Goal: Transaction & Acquisition: Purchase product/service

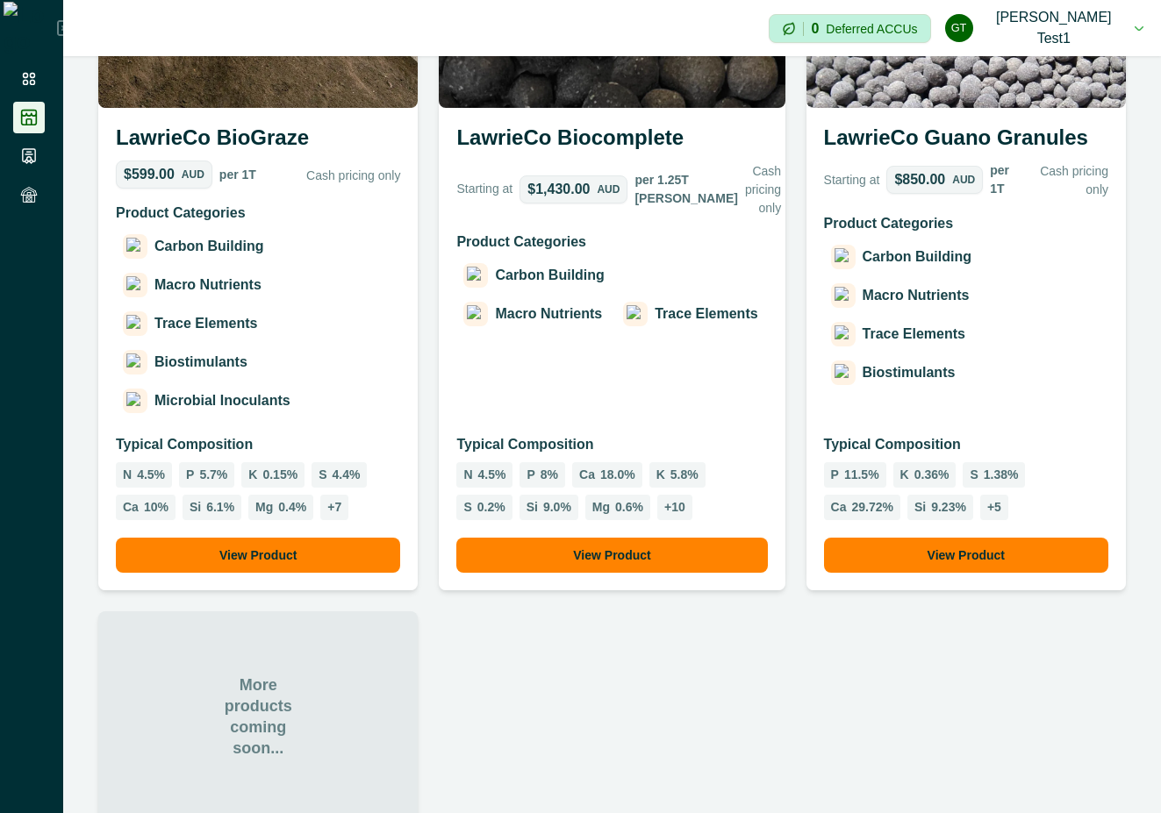
scroll to position [1462, 0]
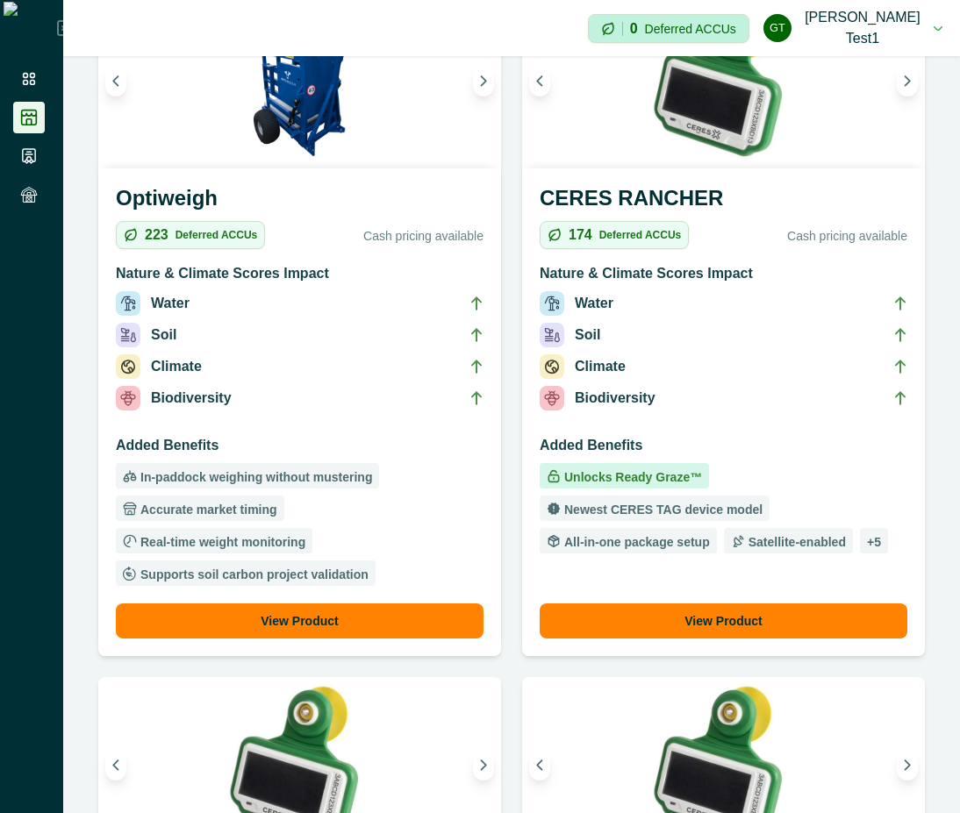
scroll to position [316, 0]
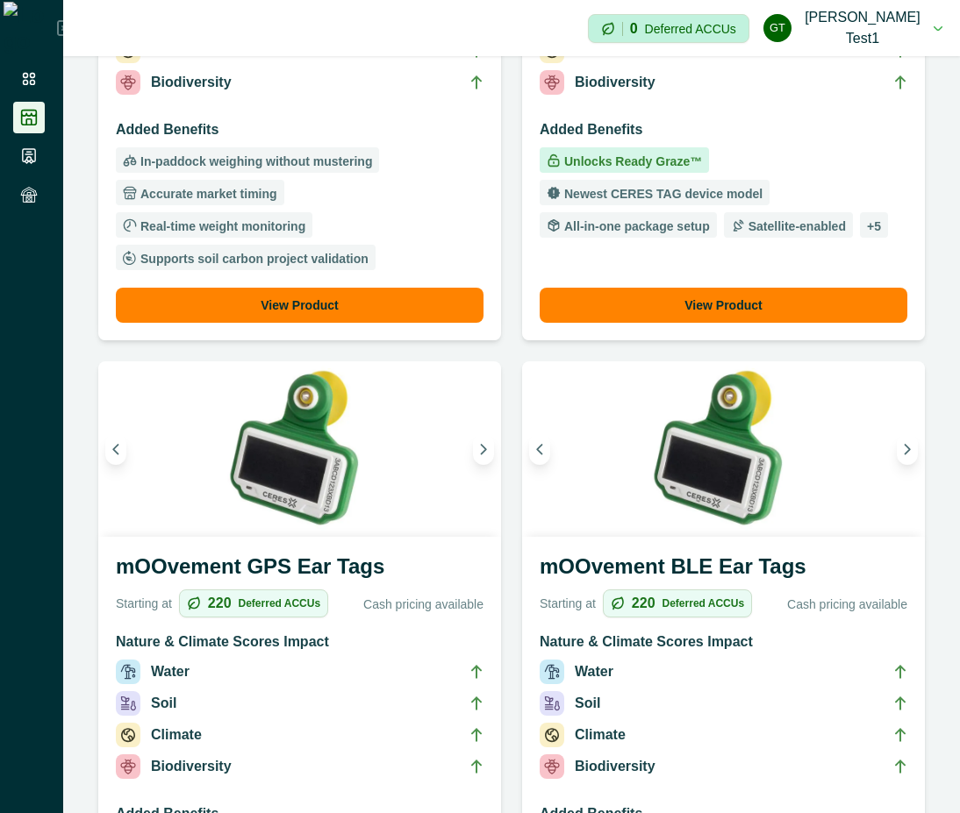
scroll to position [790, 0]
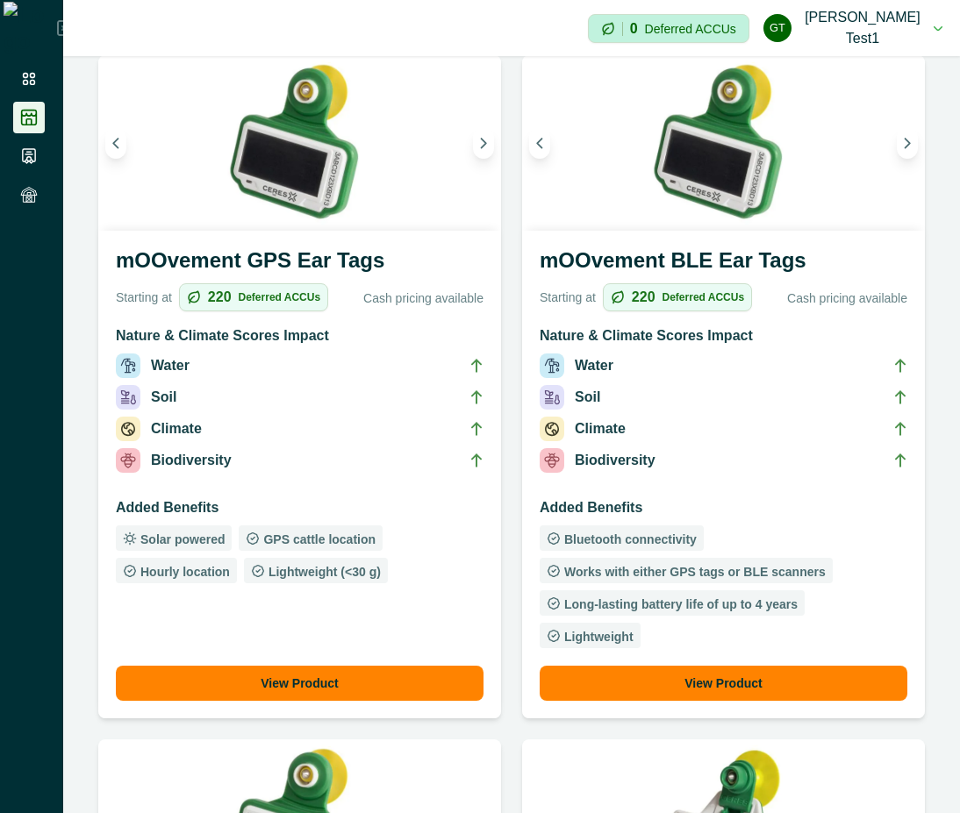
scroll to position [790, 0]
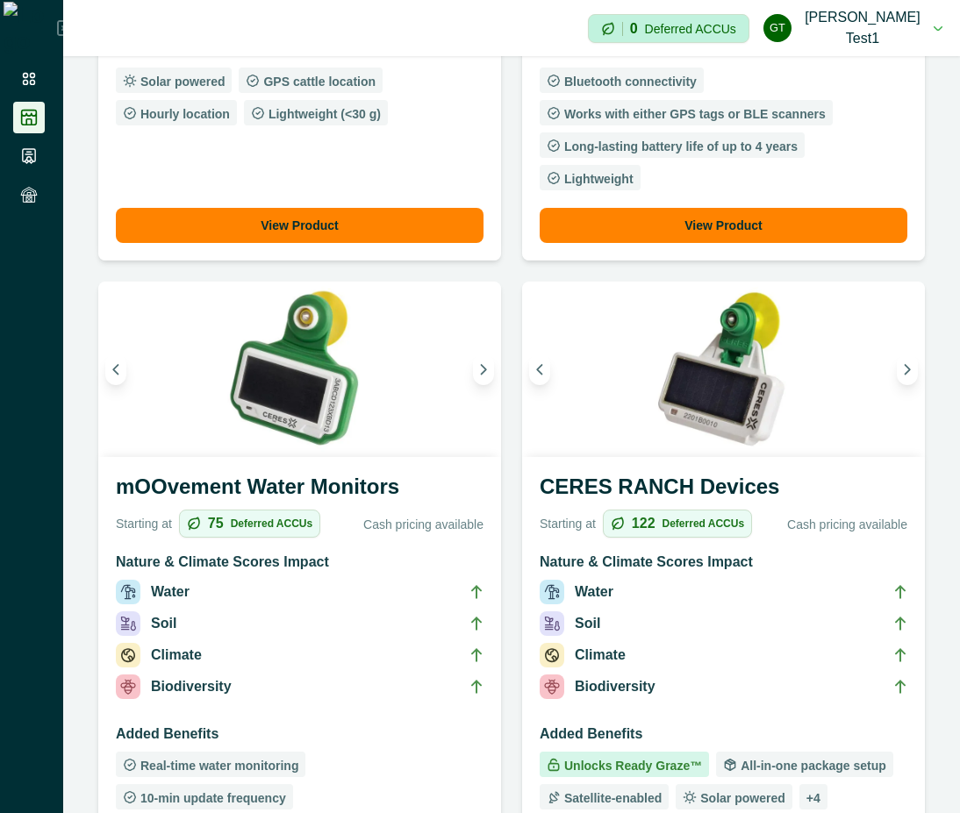
scroll to position [1105, 0]
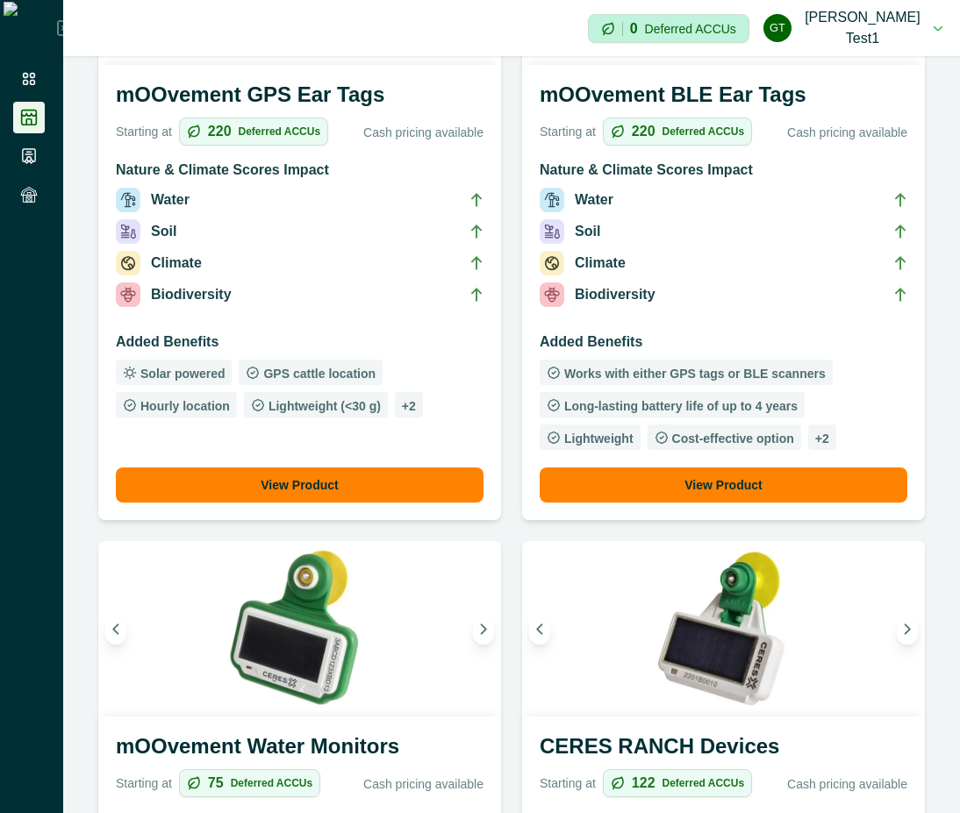
scroll to position [948, 0]
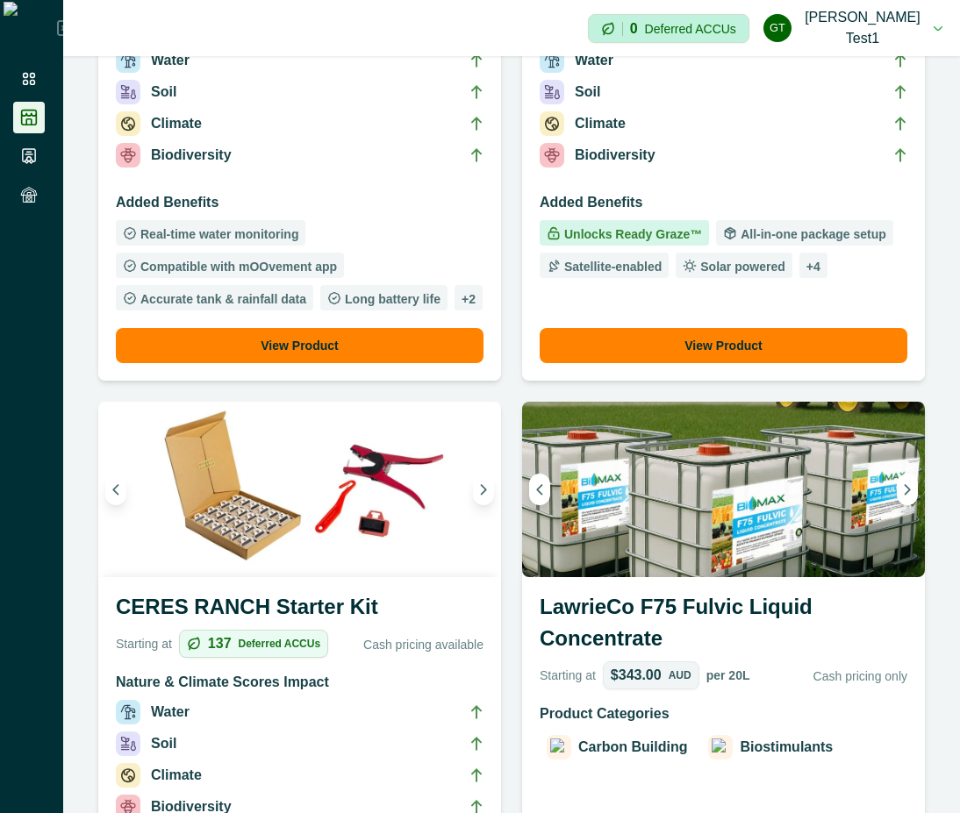
scroll to position [1421, 0]
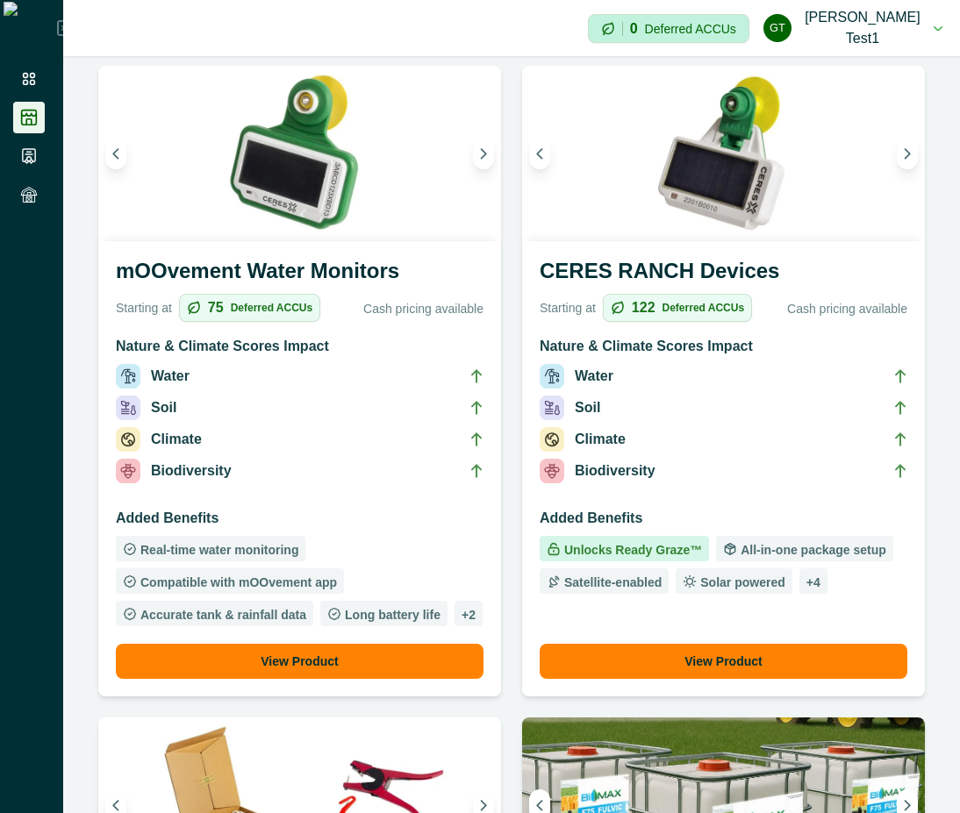
click at [310, 644] on button "View Product" at bounding box center [300, 661] width 368 height 35
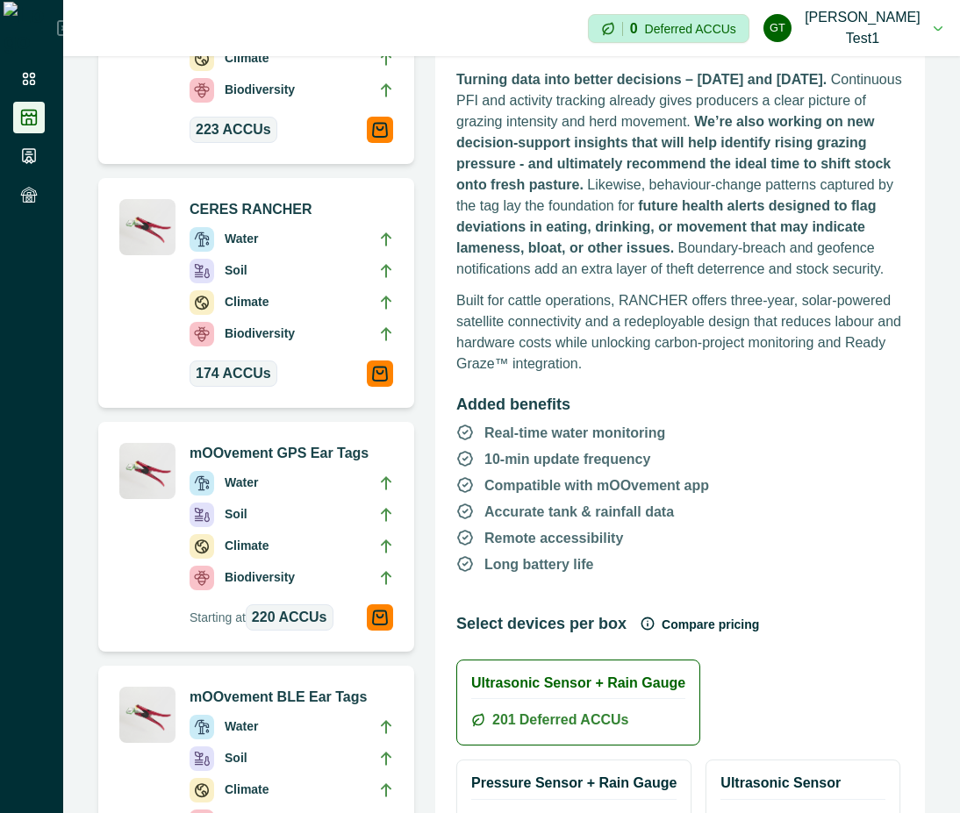
scroll to position [474, 0]
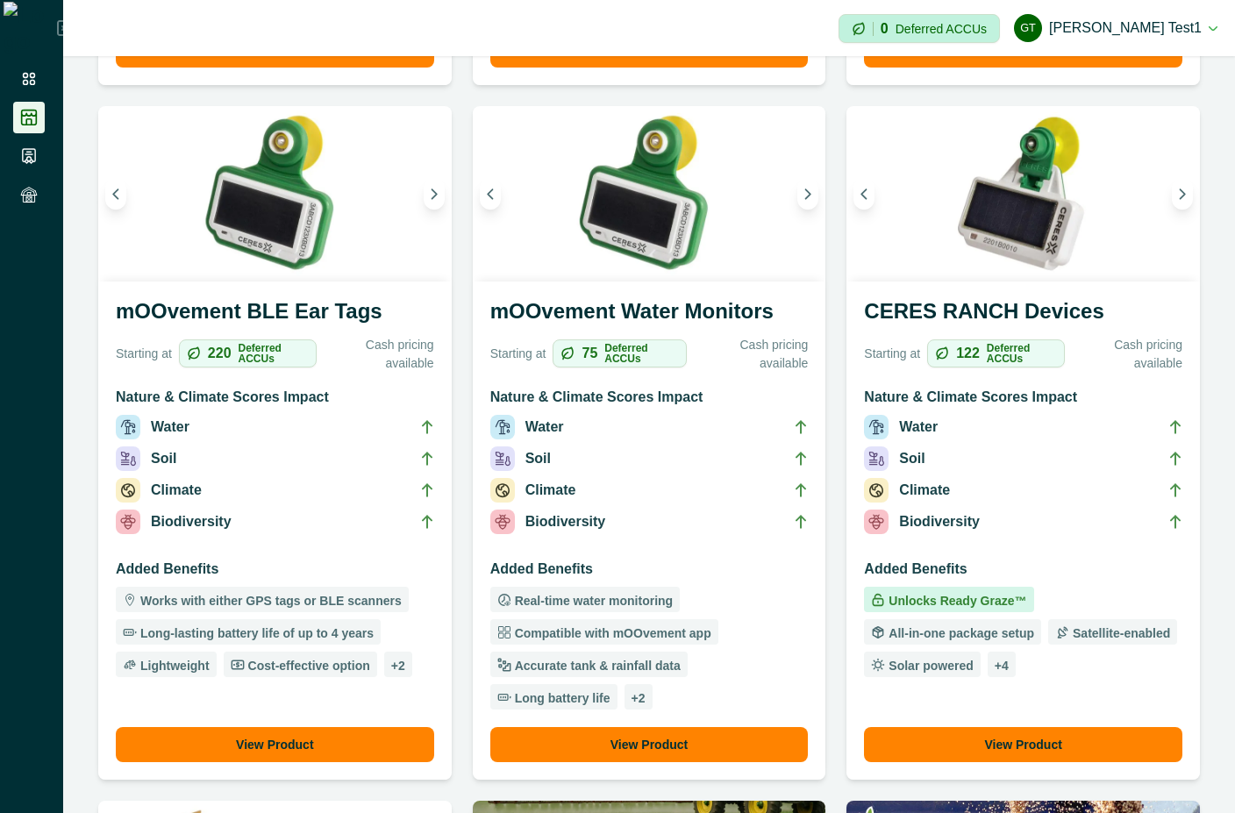
scroll to position [790, 0]
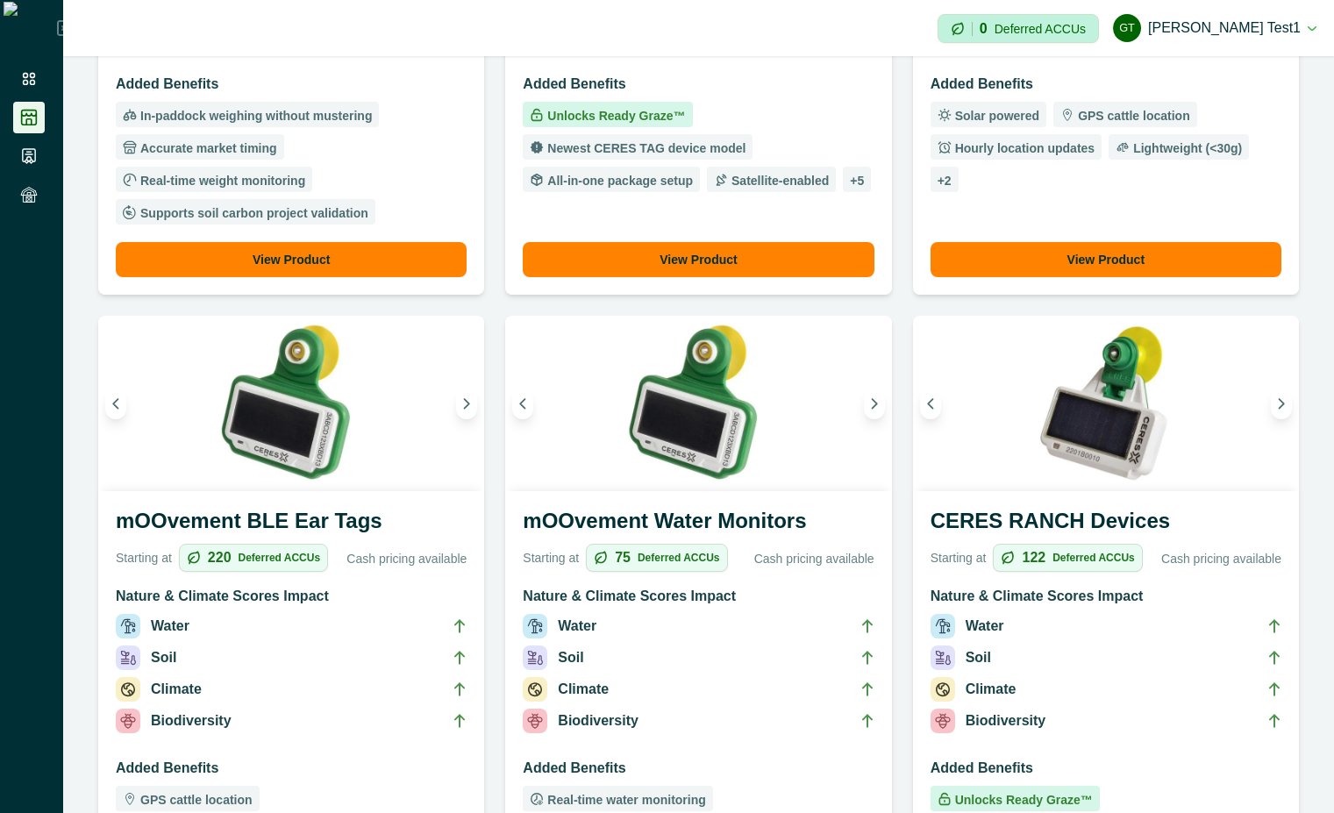
scroll to position [790, 0]
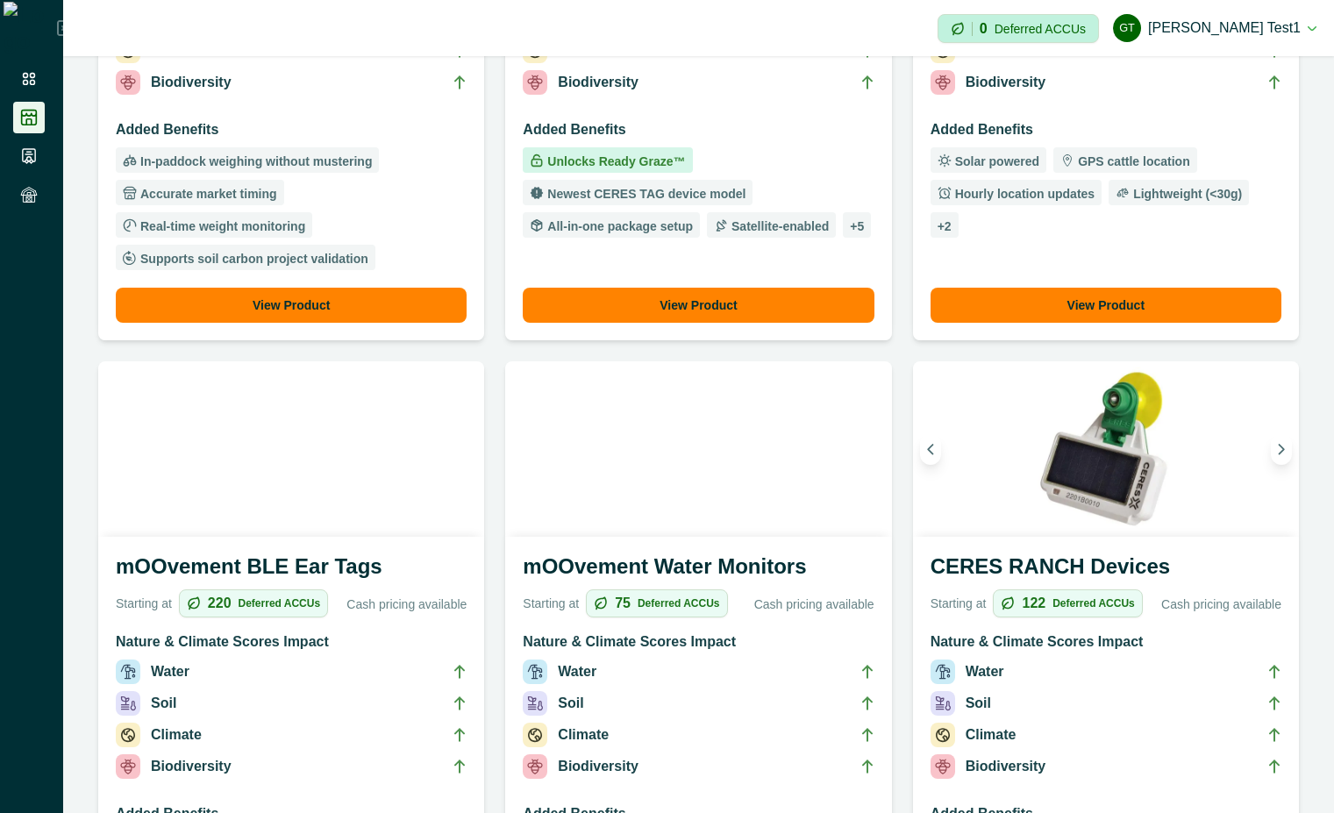
scroll to position [316, 0]
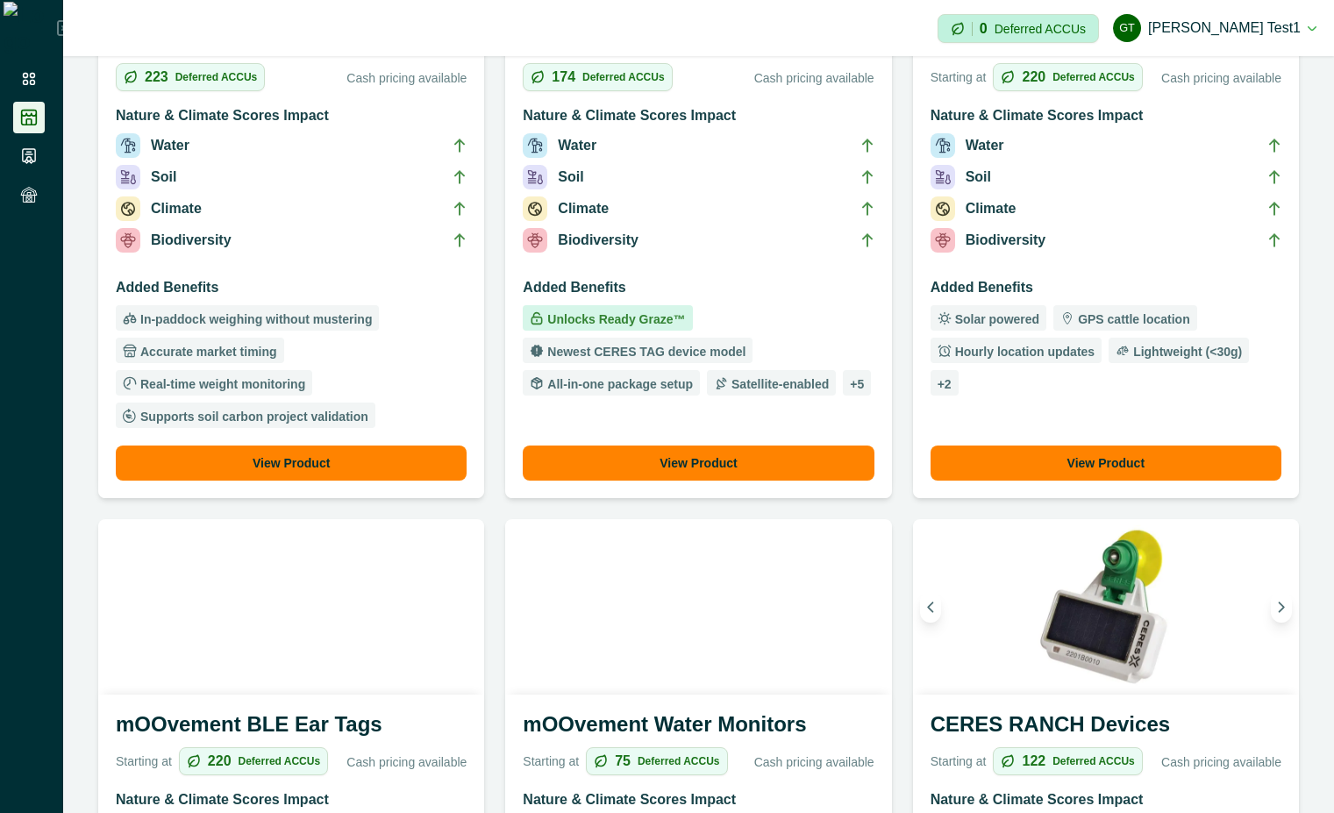
click at [1085, 270] on div "mOOvement GPS Ear Tags Starting at 220 Deferred ACCUs Cash pricing available Na…" at bounding box center [1106, 255] width 386 height 488
